Goal: Task Accomplishment & Management: Use online tool/utility

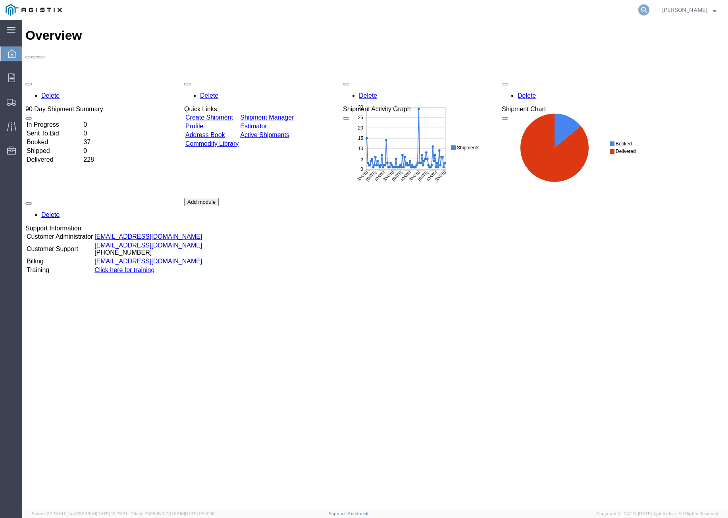
click at [649, 8] on icon at bounding box center [643, 9] width 11 height 11
click at [584, 9] on input "search" at bounding box center [517, 9] width 241 height 19
paste input "56444919"
type input "56444919"
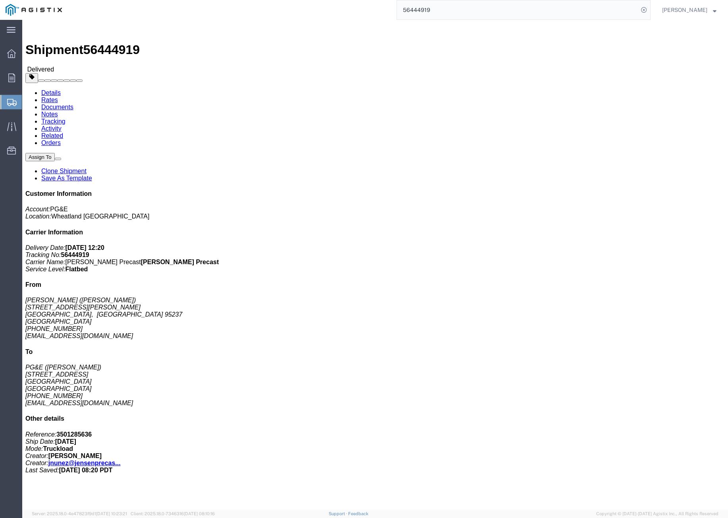
click link "Clone Shipment"
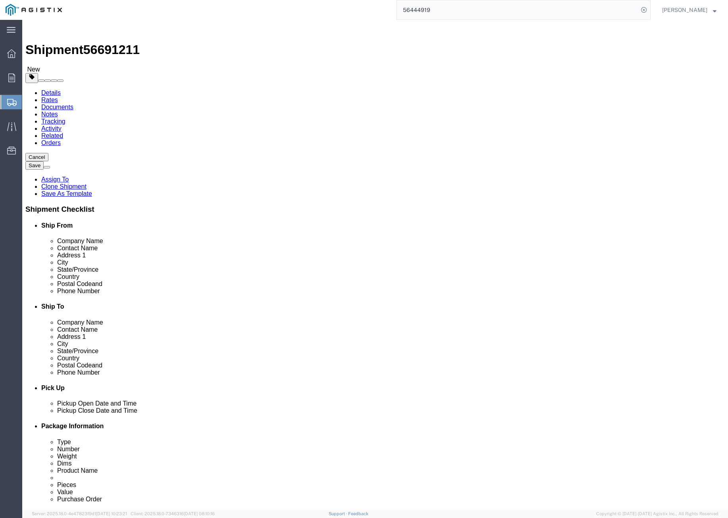
select select
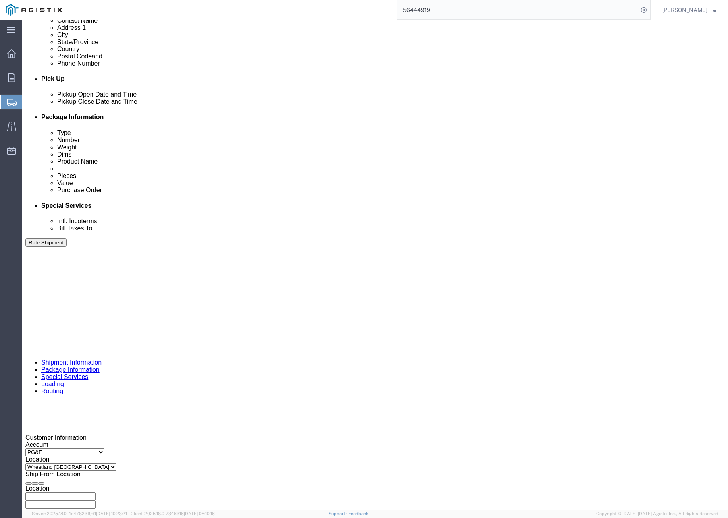
scroll to position [337, 0]
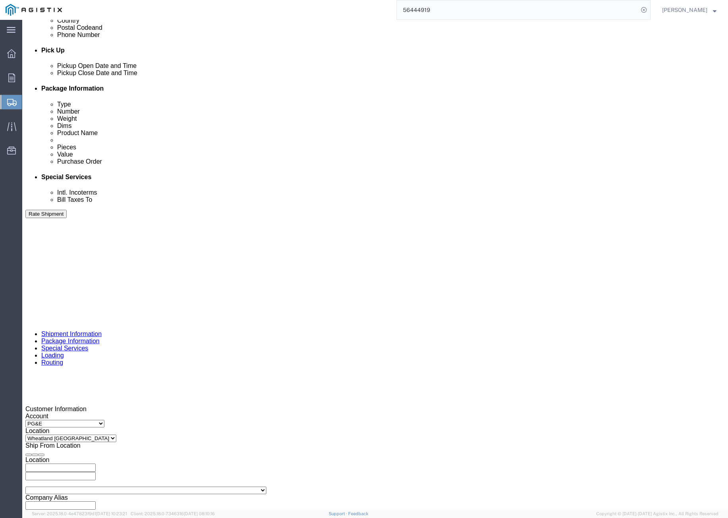
click div "[DATE] 3:43 PM"
click button "Apply"
click div
drag, startPoint x: 377, startPoint y: 412, endPoint x: 452, endPoint y: 303, distance: 132.1
click button "Apply"
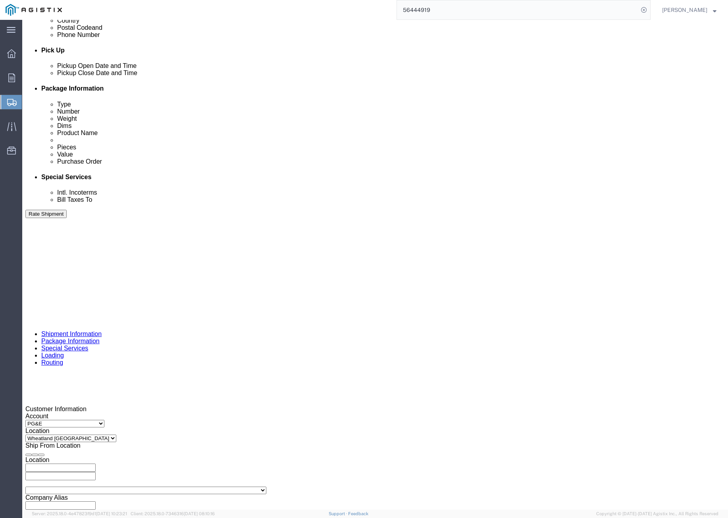
click div
drag, startPoint x: 499, startPoint y: 408, endPoint x: 492, endPoint y: 408, distance: 6.8
click button "Apply"
drag, startPoint x: 293, startPoint y: 343, endPoint x: 256, endPoint y: 337, distance: 37.8
click div "Select Account Type Activity ID Airline Appointment Number ASN Batch Request # …"
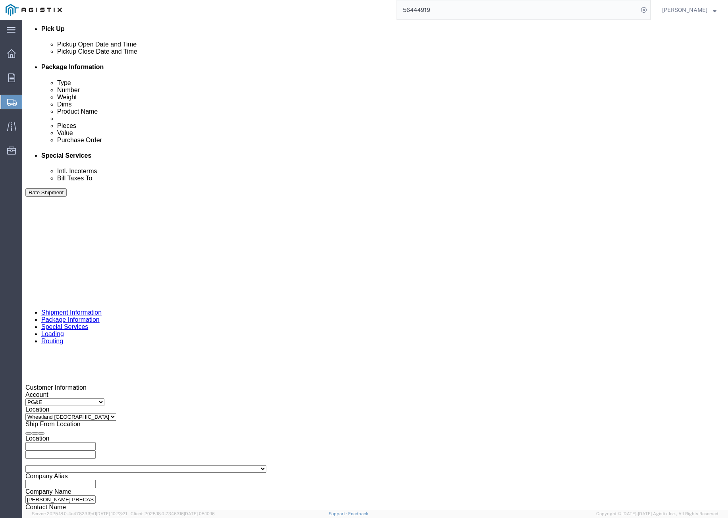
scroll to position [383, 0]
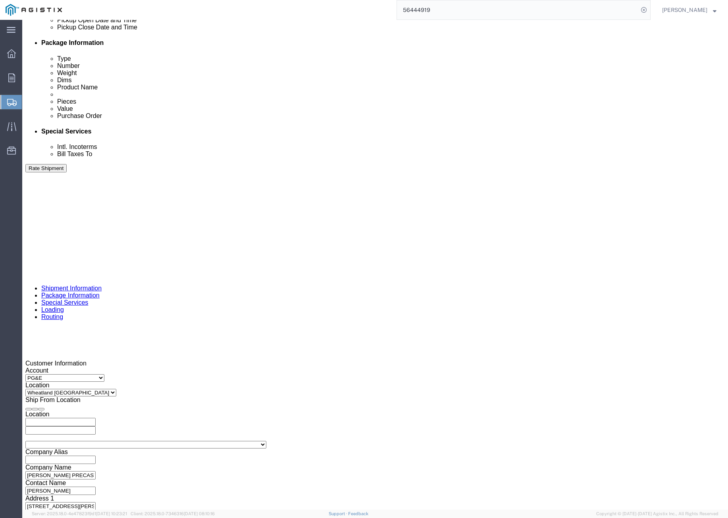
type input "405892"
click button "Continue"
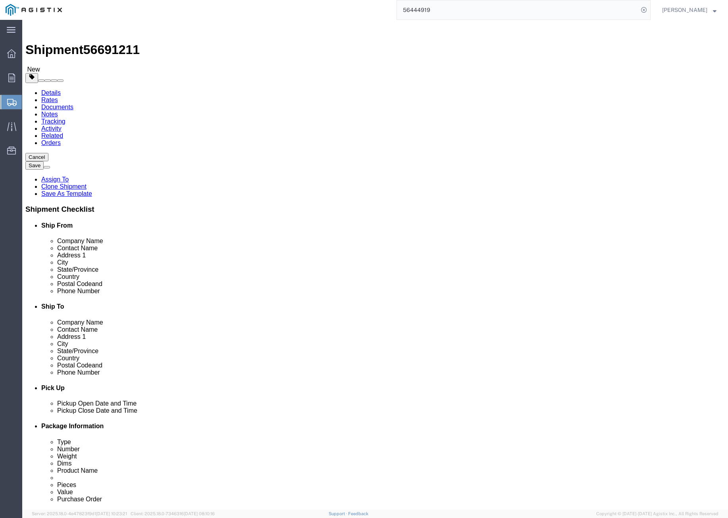
click button "Rate Shipment"
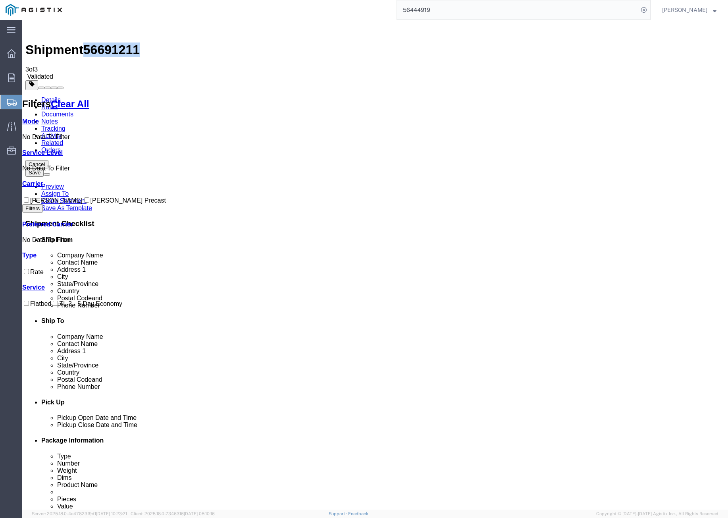
drag, startPoint x: 88, startPoint y: 28, endPoint x: 131, endPoint y: 31, distance: 43.0
click at [131, 31] on div "Shipment 56691211 3 of 3 Validated" at bounding box center [374, 51] width 699 height 57
copy span "56691211"
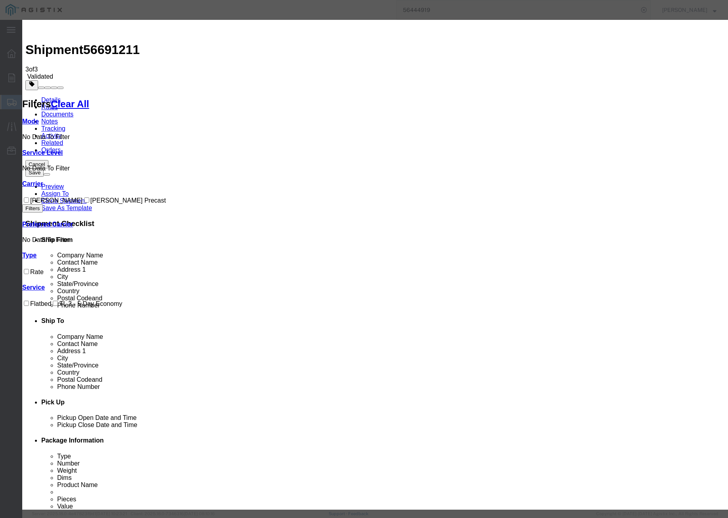
drag, startPoint x: 292, startPoint y: 76, endPoint x: 260, endPoint y: 68, distance: 33.0
paste input "56691211"
type input "56691211"
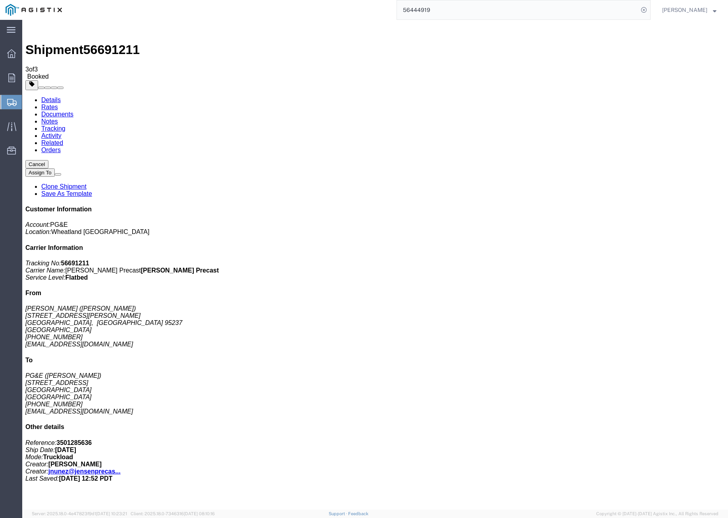
click at [87, 183] on link "Clone Shipment" at bounding box center [63, 186] width 45 height 7
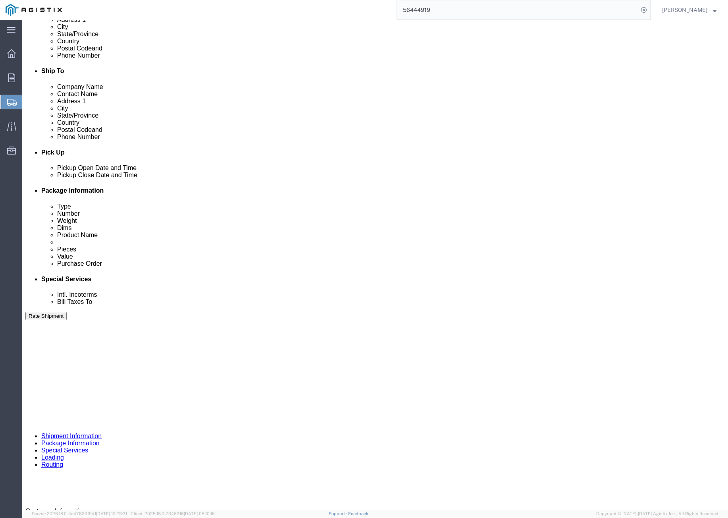
scroll to position [238, 0]
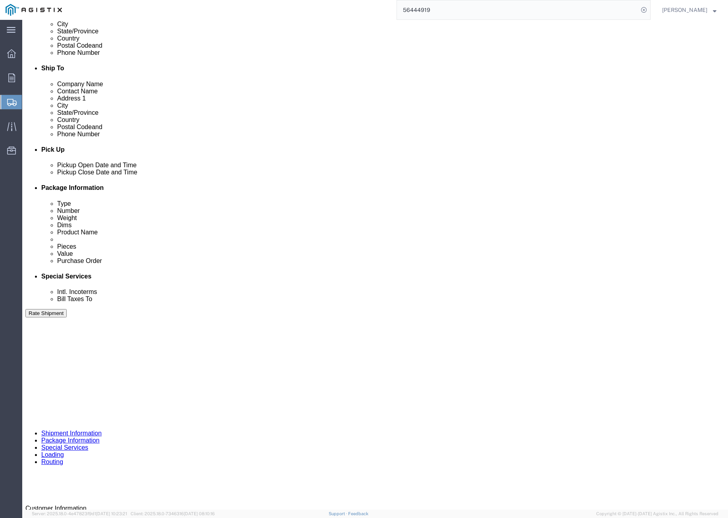
click div "[DATE] 3:43 PM"
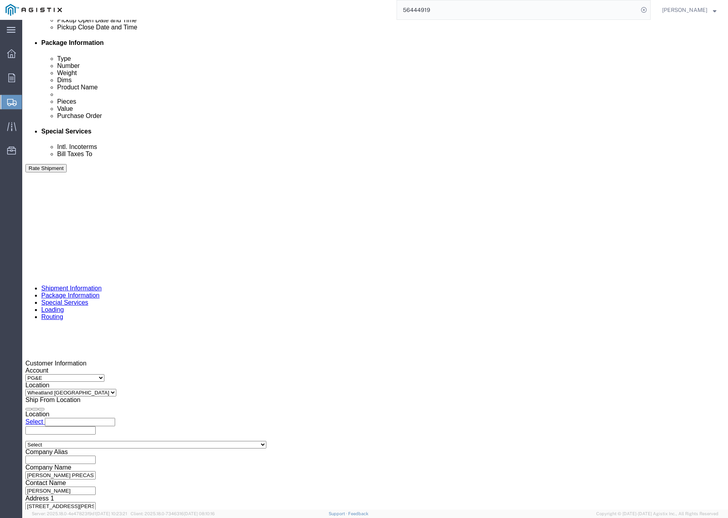
click button "Apply"
click input "405892"
type input "405893"
click button "Rate Shipment"
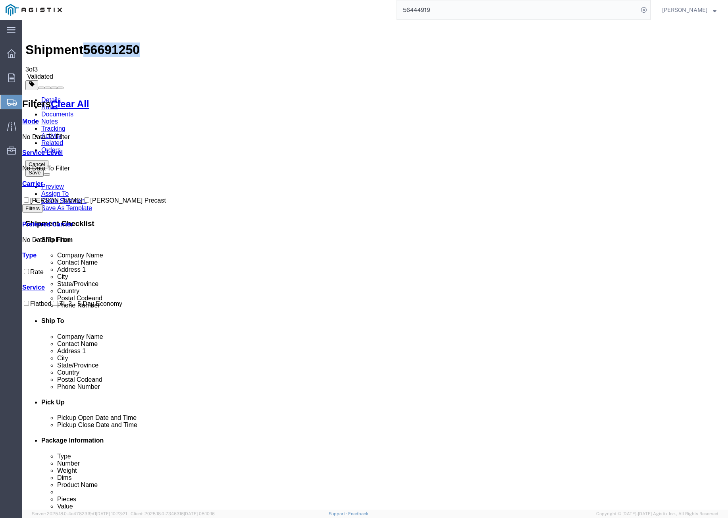
drag, startPoint x: 89, startPoint y: 27, endPoint x: 126, endPoint y: 29, distance: 36.6
click at [130, 42] on span "56691250" at bounding box center [111, 49] width 56 height 14
copy span "56691250"
drag, startPoint x: 465, startPoint y: 147, endPoint x: 492, endPoint y: 166, distance: 32.9
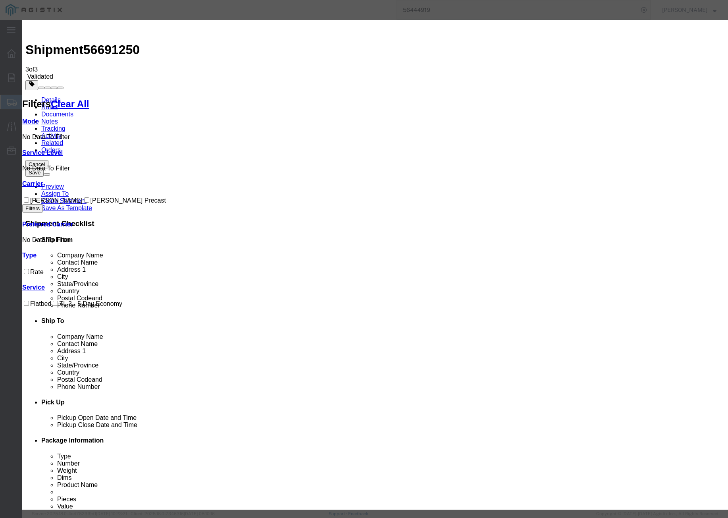
drag, startPoint x: 288, startPoint y: 71, endPoint x: 258, endPoint y: 69, distance: 29.9
paste input "56691250"
type input "56691250"
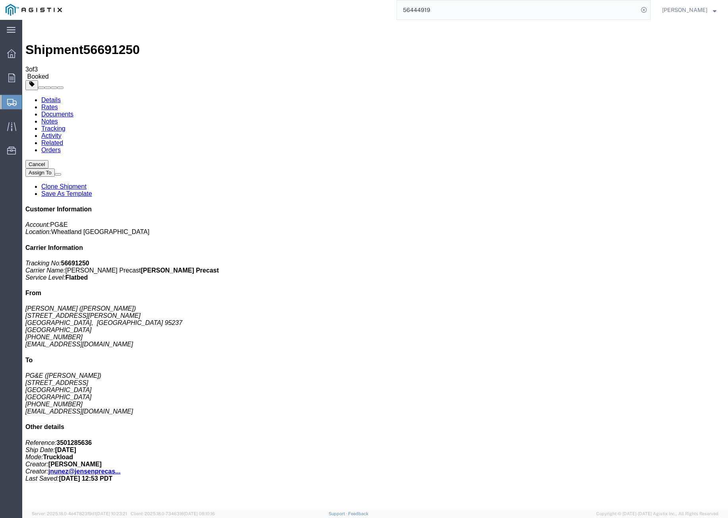
click at [87, 183] on link "Clone Shipment" at bounding box center [63, 186] width 45 height 7
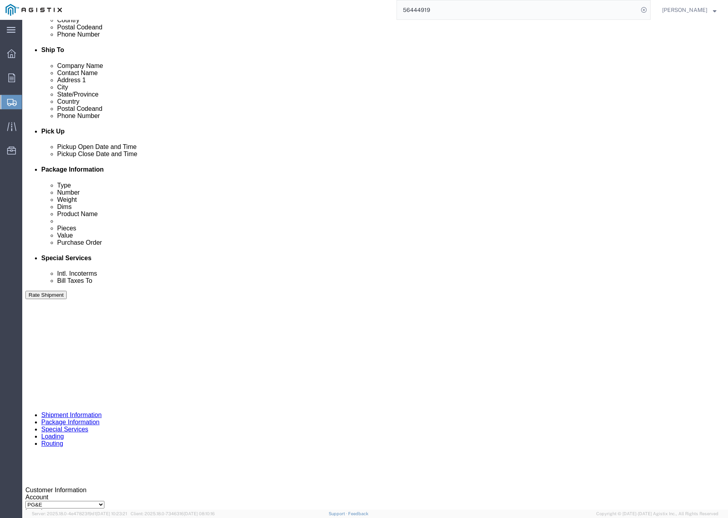
scroll to position [258, 0]
click input "405893"
type input "405894"
click button "Rate Shipment"
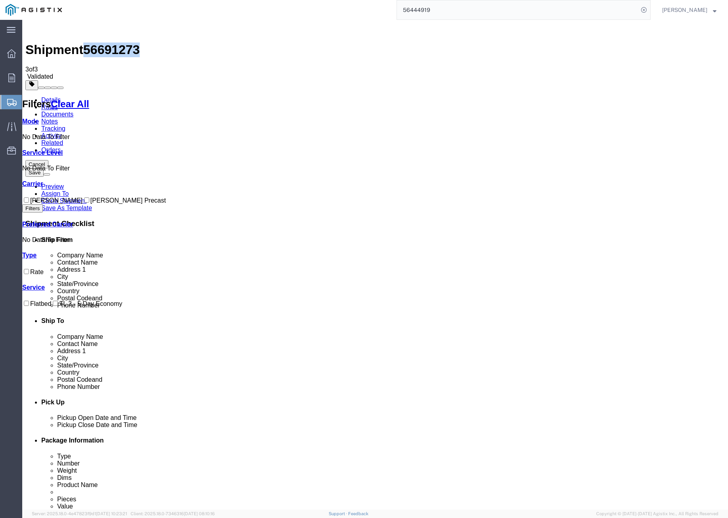
drag, startPoint x: 89, startPoint y: 30, endPoint x: 129, endPoint y: 30, distance: 40.1
click at [129, 42] on span "56691273" at bounding box center [111, 49] width 56 height 14
copy span "56691273"
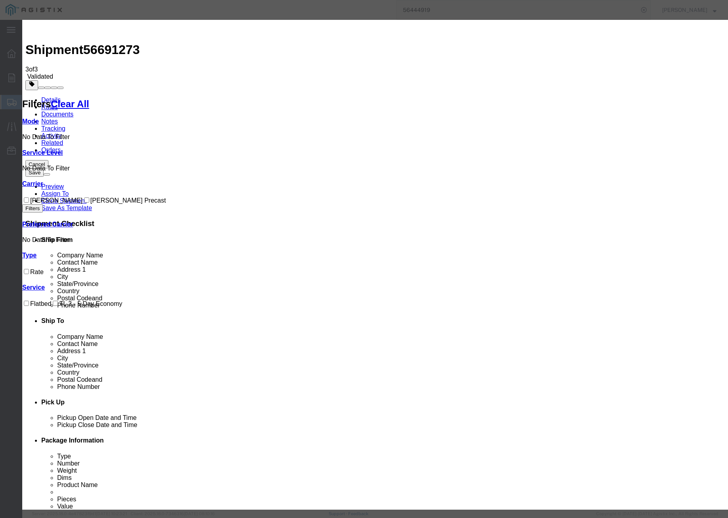
drag, startPoint x: 313, startPoint y: 72, endPoint x: 234, endPoint y: 66, distance: 79.2
paste input "56691273"
type input "56691273"
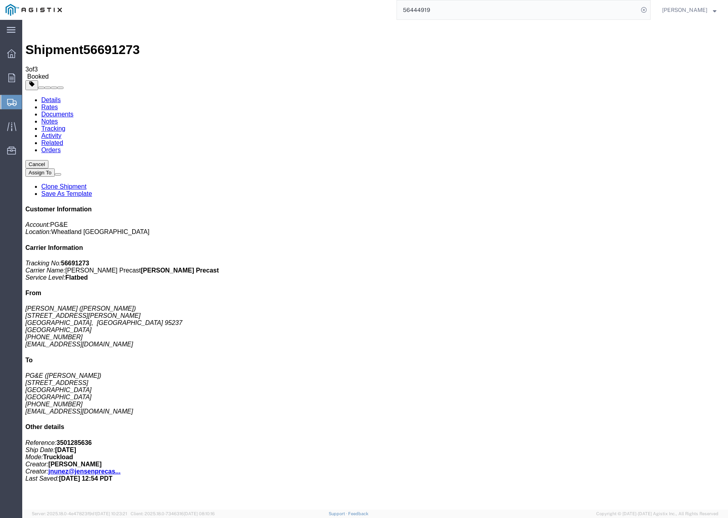
click at [87, 183] on link "Clone Shipment" at bounding box center [63, 186] width 45 height 7
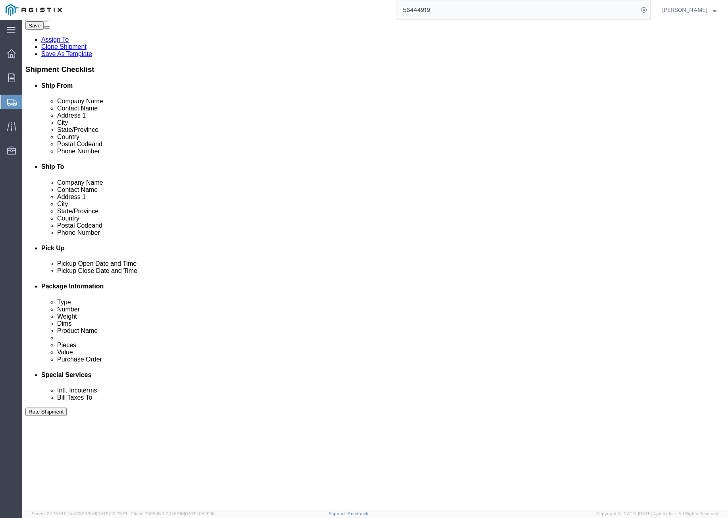
scroll to position [268, 0]
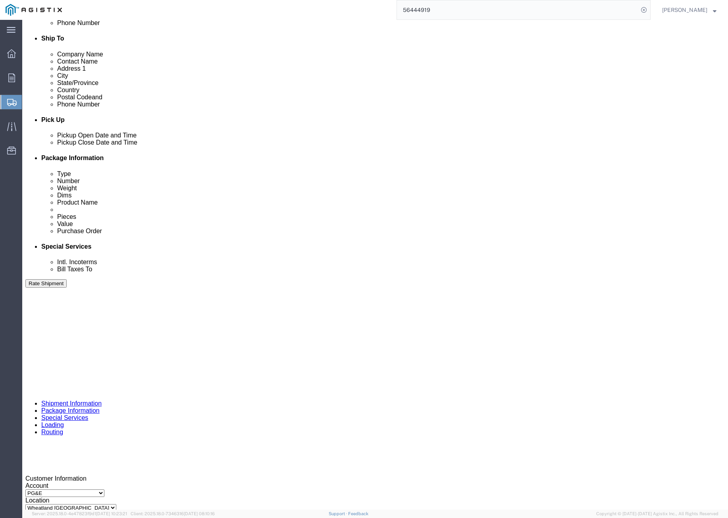
click div "[DATE] 3:43 PM"
click button "Apply"
click input "405894"
type input "405896"
click button "Rate Shipment"
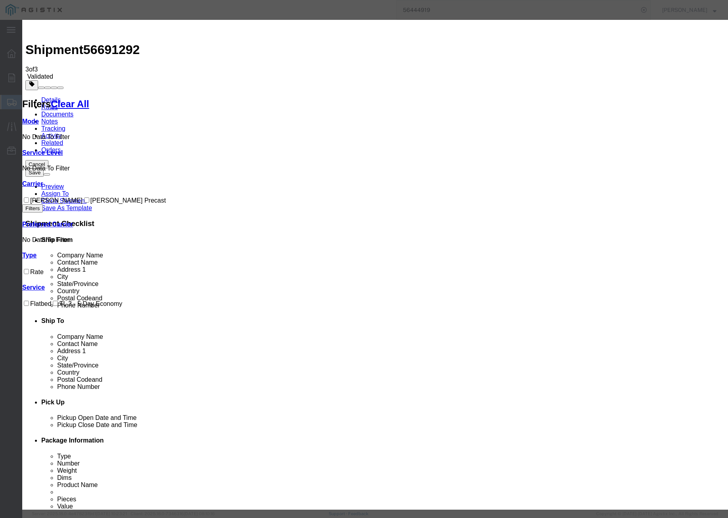
drag, startPoint x: 261, startPoint y: 103, endPoint x: 125, endPoint y: 40, distance: 149.4
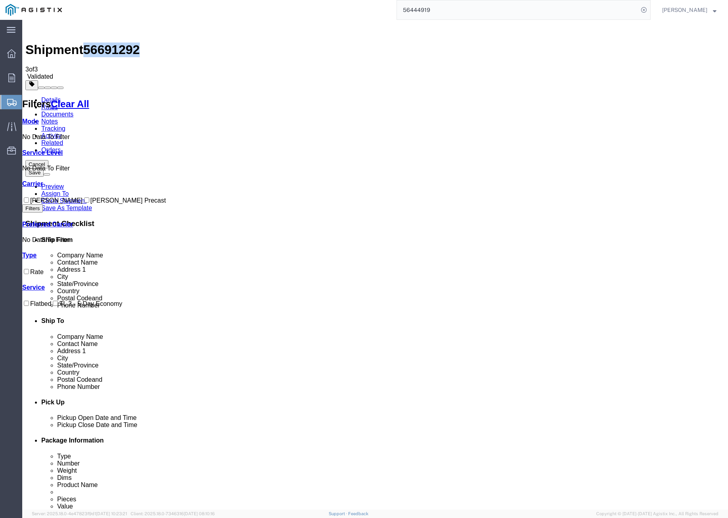
drag, startPoint x: 90, startPoint y: 31, endPoint x: 122, endPoint y: 29, distance: 32.6
click at [132, 29] on div "Shipment 56691292 3 of 3 Validated" at bounding box center [374, 51] width 699 height 57
copy span "56691292"
drag, startPoint x: 461, startPoint y: 146, endPoint x: 474, endPoint y: 168, distance: 25.5
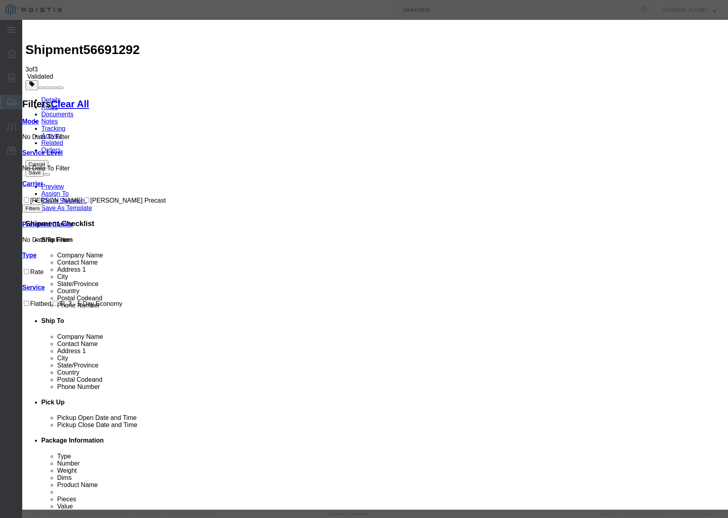
drag, startPoint x: 268, startPoint y: 71, endPoint x: 252, endPoint y: 71, distance: 15.1
paste input "56691292"
type input "56691292"
